Goal: Obtain resource: Download file/media

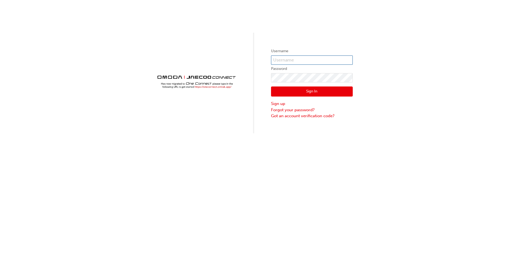
type input "CHAU0646"
click at [319, 94] on button "Sign In" at bounding box center [312, 92] width 82 height 10
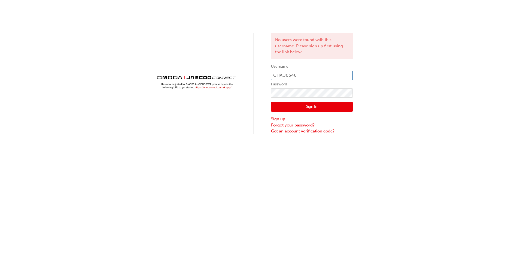
click at [312, 75] on input "CHAU0646" at bounding box center [312, 75] width 82 height 9
click at [312, 109] on button "Sign In" at bounding box center [312, 107] width 82 height 10
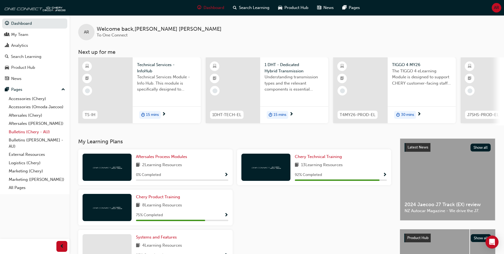
click at [32, 132] on link "Bulletins (Chery - AU)" at bounding box center [37, 132] width 61 height 8
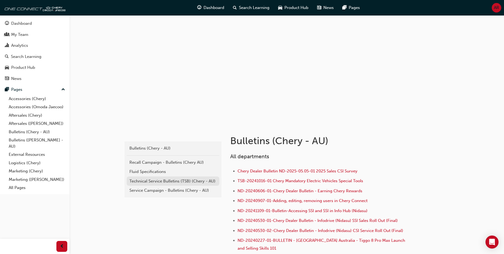
click at [165, 183] on div "Technical Service Bulletins (TSB) (Chery - AU)" at bounding box center [172, 181] width 87 height 6
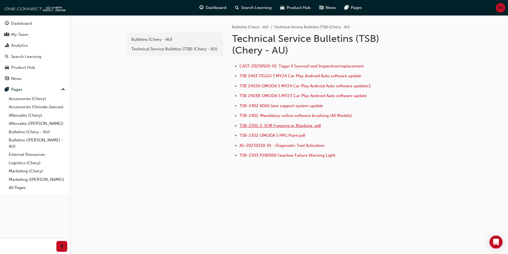
click at [254, 127] on span "TSB-2301-2: ICM Freezing or Blanking .pdf" at bounding box center [279, 125] width 81 height 5
